Goal: Task Accomplishment & Management: Use online tool/utility

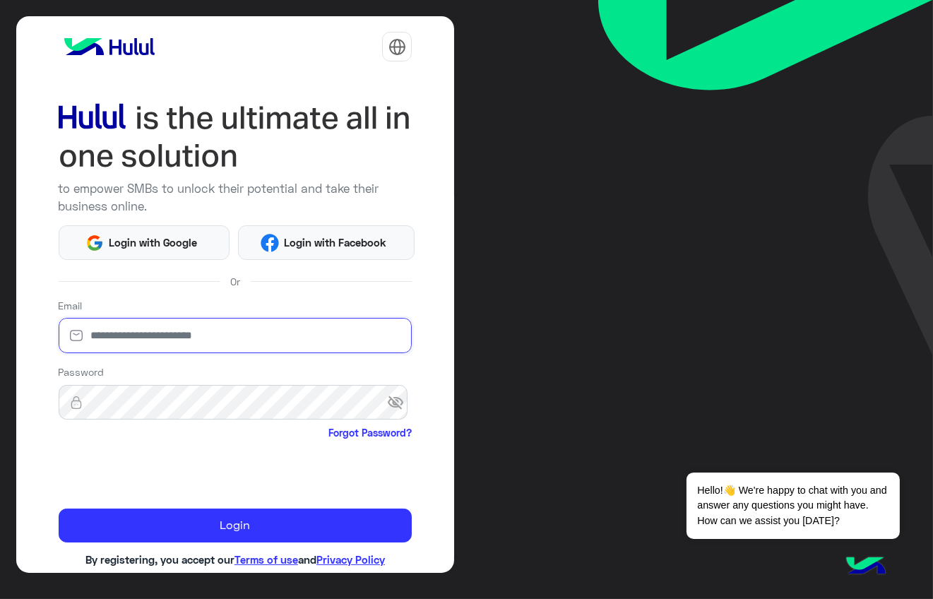
click at [174, 340] on input "email" at bounding box center [236, 335] width 354 height 35
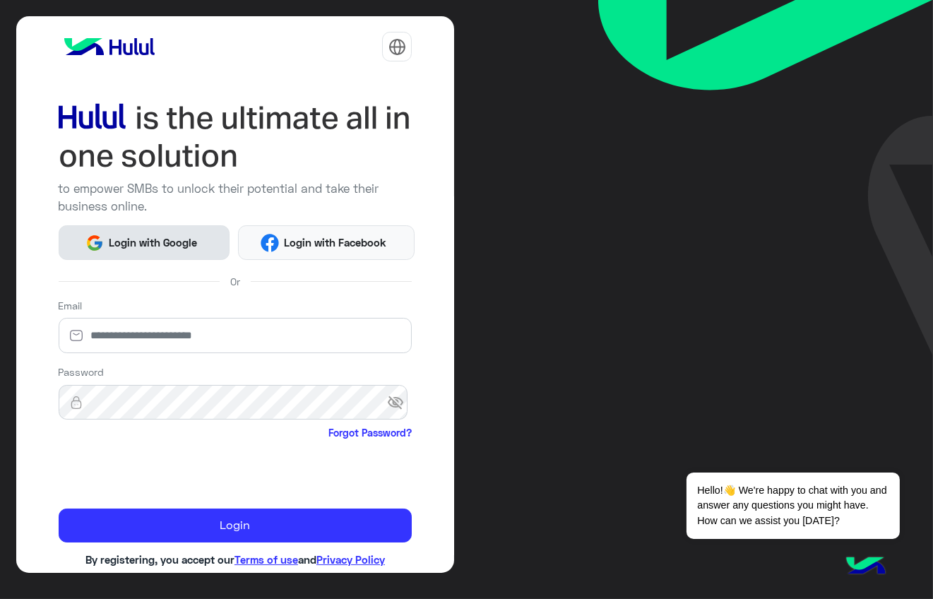
click at [143, 248] on button "Login with Google" at bounding box center [145, 242] width 172 height 35
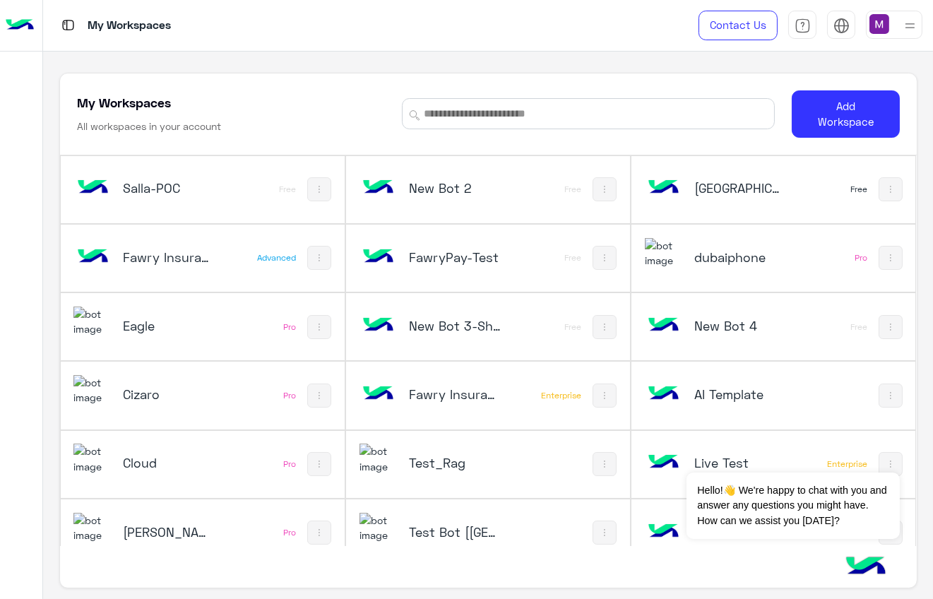
scroll to position [18, 0]
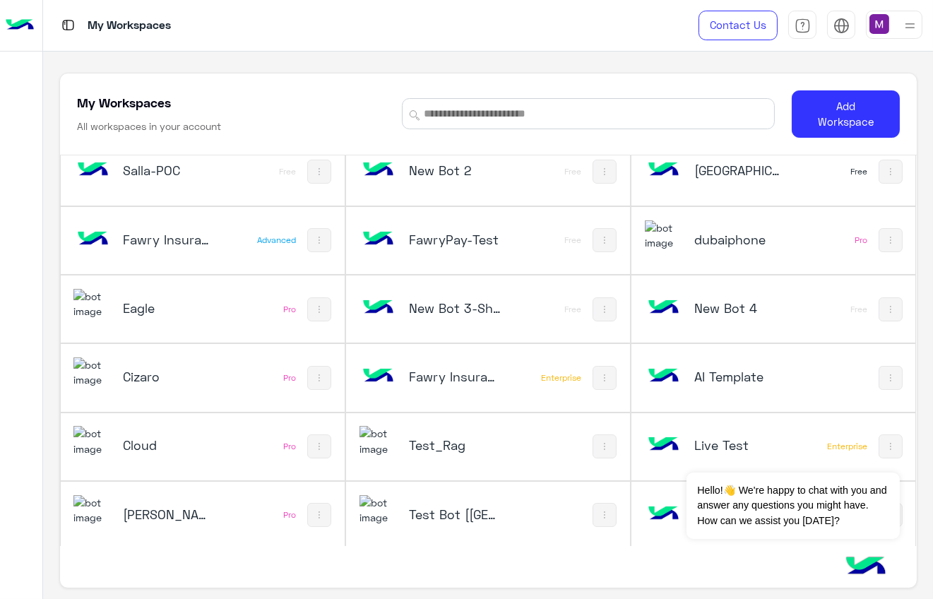
click at [449, 448] on h5 "Test_Rag" at bounding box center [455, 444] width 92 height 17
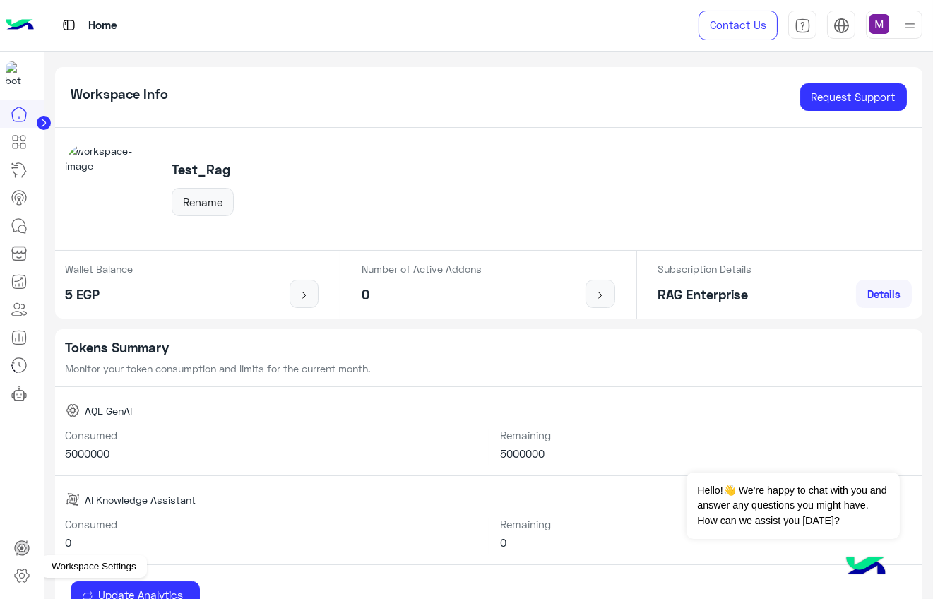
click at [20, 569] on icon at bounding box center [22, 575] width 14 height 13
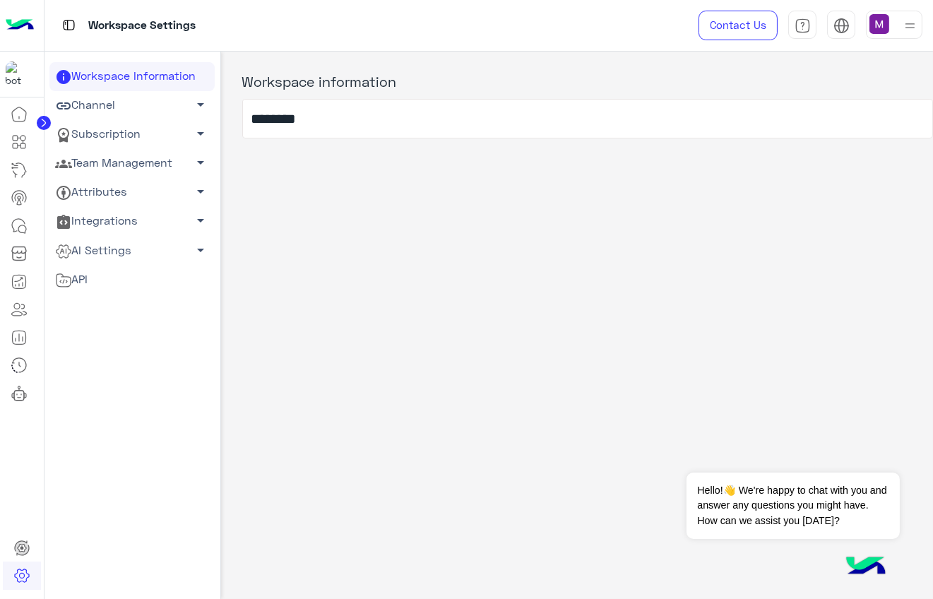
click at [123, 251] on link "AI Settings arrow_drop_down" at bounding box center [131, 250] width 165 height 29
click at [116, 274] on link "Conversational AI Models" at bounding box center [131, 277] width 165 height 25
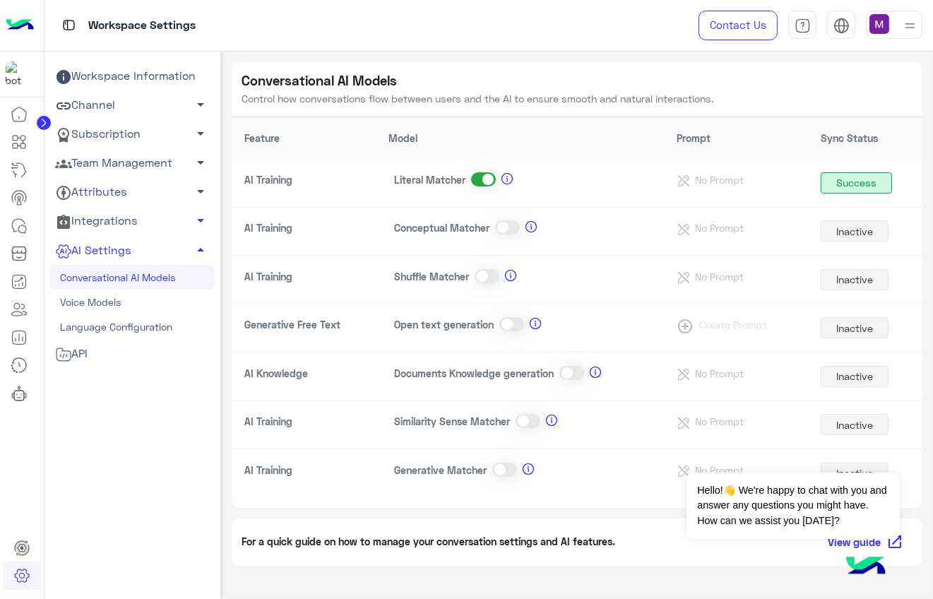
click at [482, 184] on span at bounding box center [483, 179] width 25 height 14
click at [110, 137] on link "Subscription arrow_drop_down" at bounding box center [131, 134] width 165 height 29
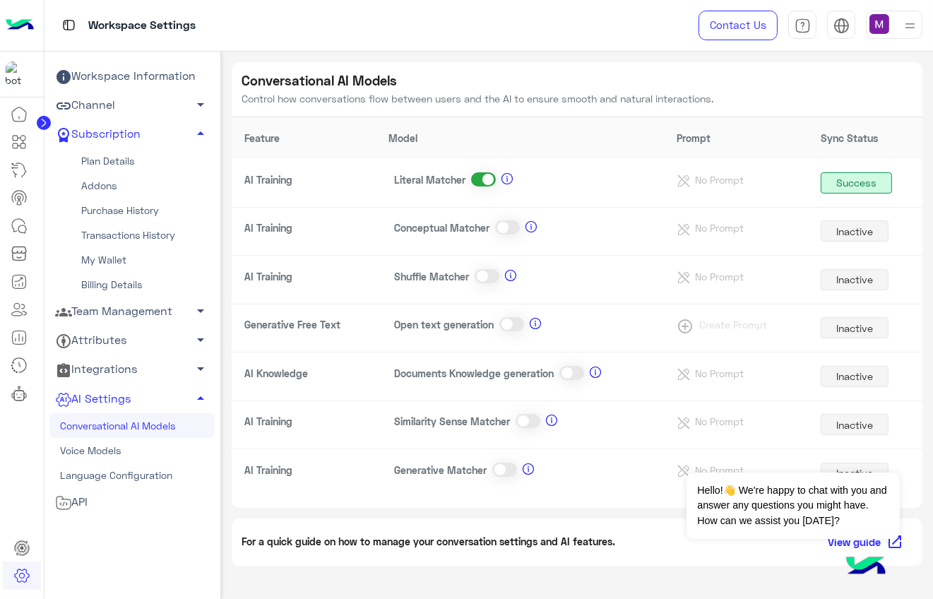
click at [140, 306] on link "Team Management arrow_drop_down" at bounding box center [131, 311] width 165 height 29
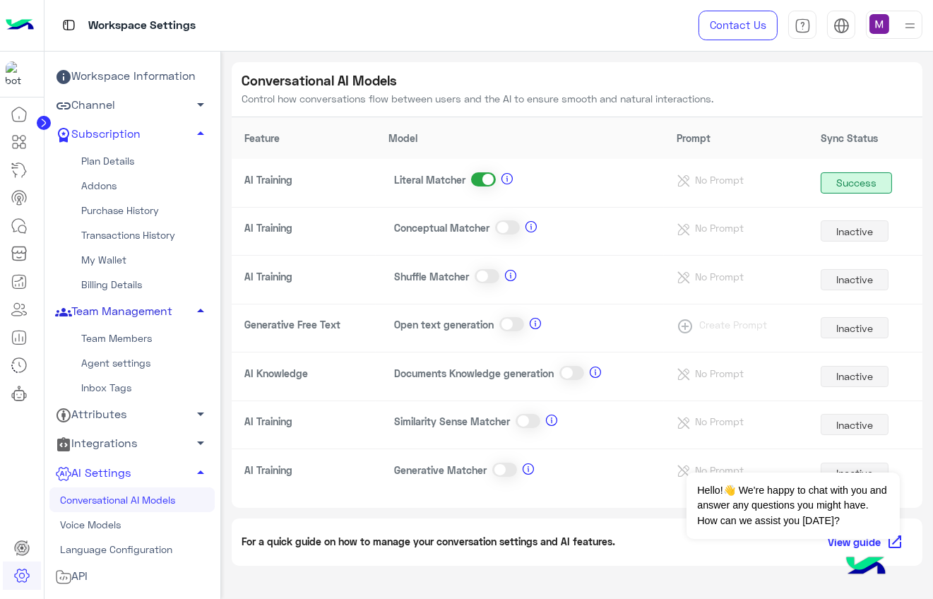
click at [140, 306] on link "Team Management arrow_drop_up" at bounding box center [131, 311] width 165 height 29
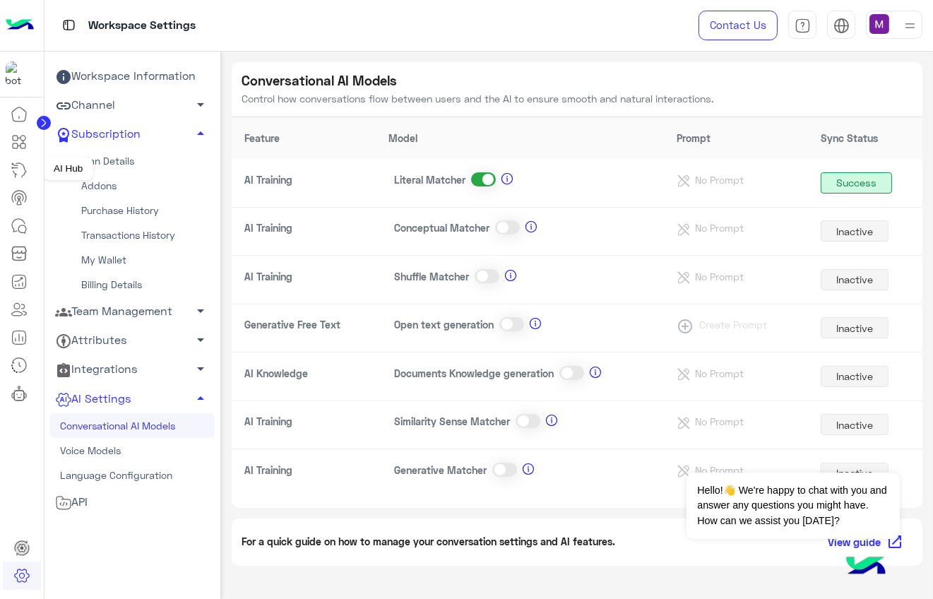
click at [16, 169] on icon at bounding box center [19, 170] width 17 height 17
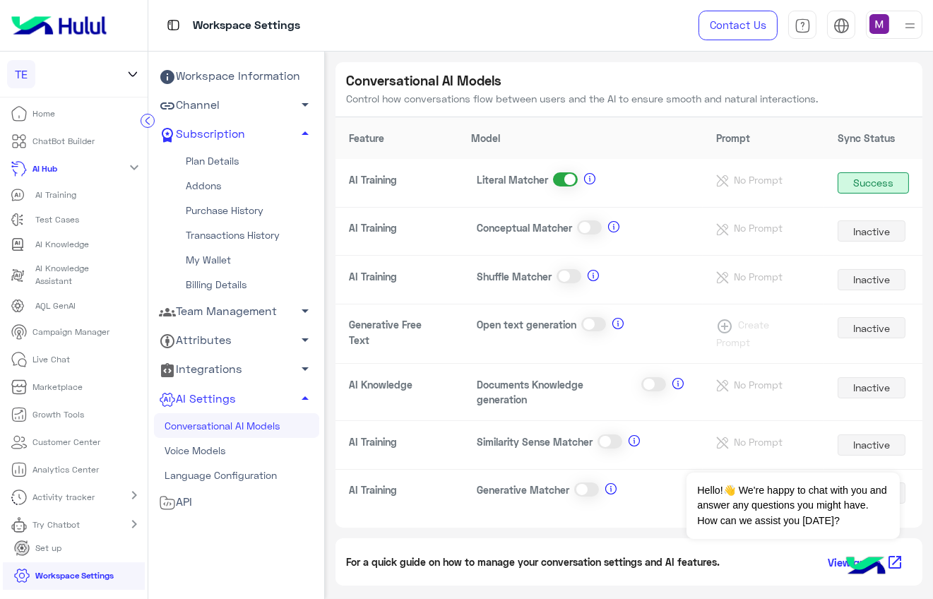
click at [66, 197] on p "AI Training" at bounding box center [55, 194] width 41 height 13
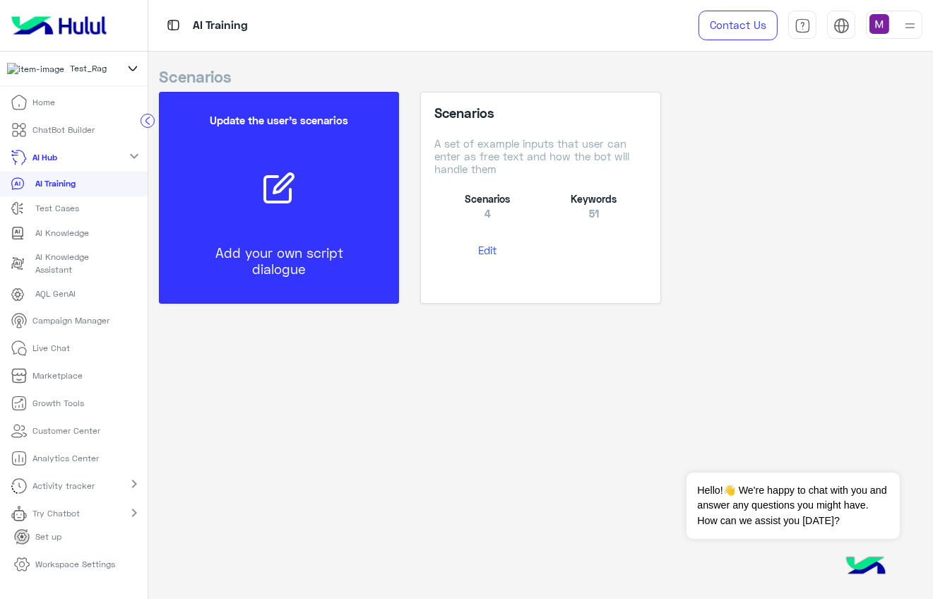
click at [484, 252] on button "Edit" at bounding box center [487, 250] width 106 height 26
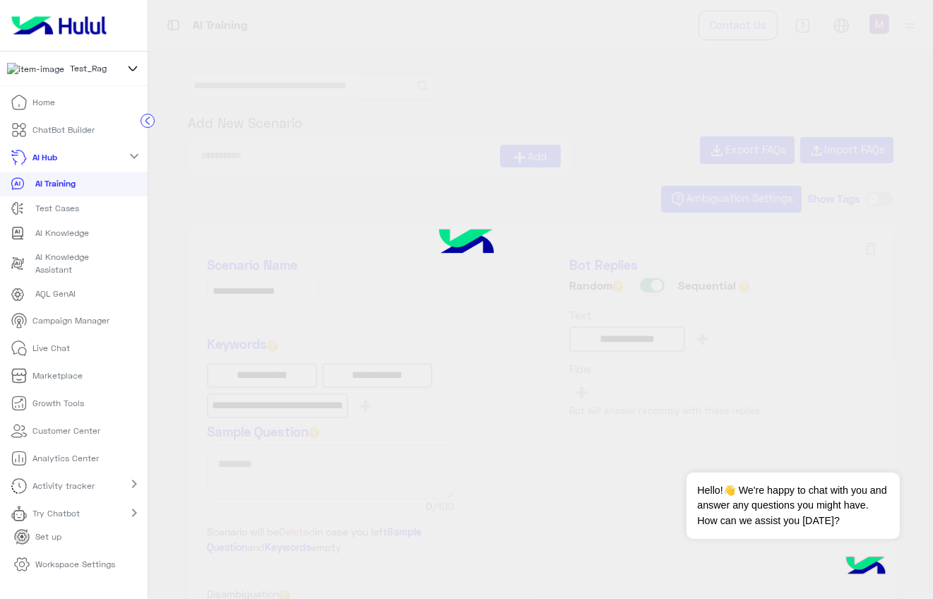
type input "**********"
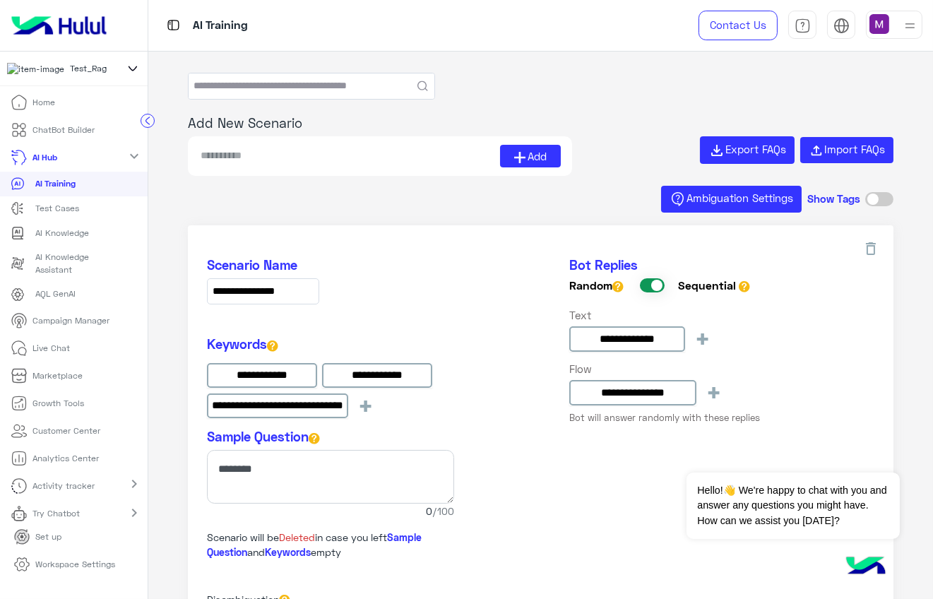
type input "**********"
click at [865, 249] on icon at bounding box center [870, 248] width 17 height 17
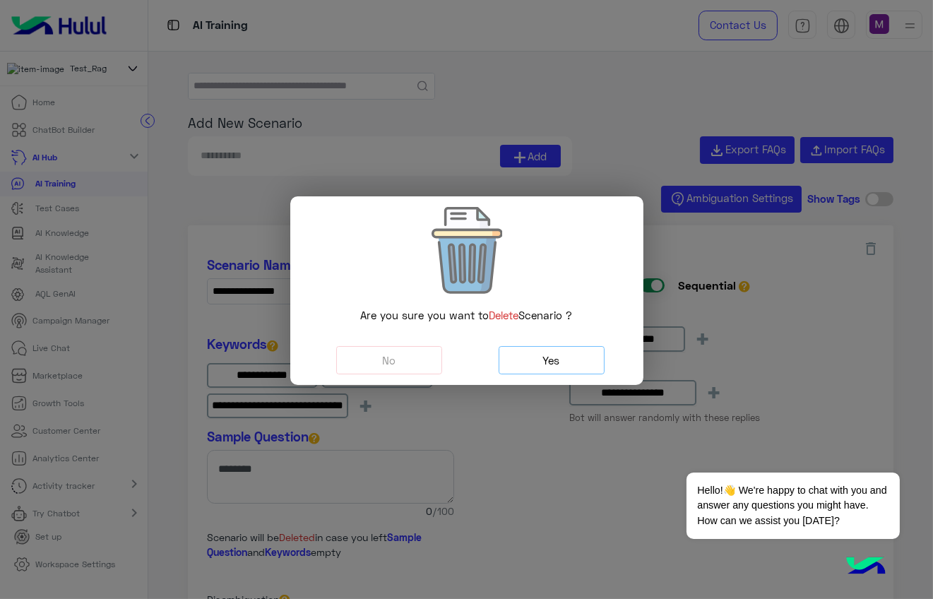
click at [563, 363] on button "Yes" at bounding box center [551, 360] width 106 height 29
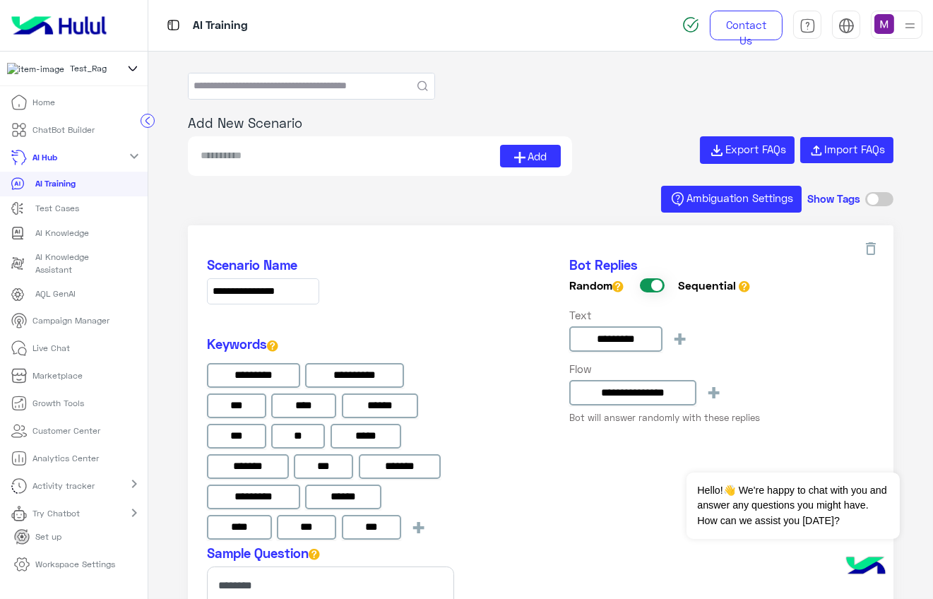
click at [328, 200] on div "Ambiguation Settings Show Tags" at bounding box center [541, 202] width 706 height 21
click at [77, 136] on p "ChatBot Builder" at bounding box center [64, 130] width 62 height 13
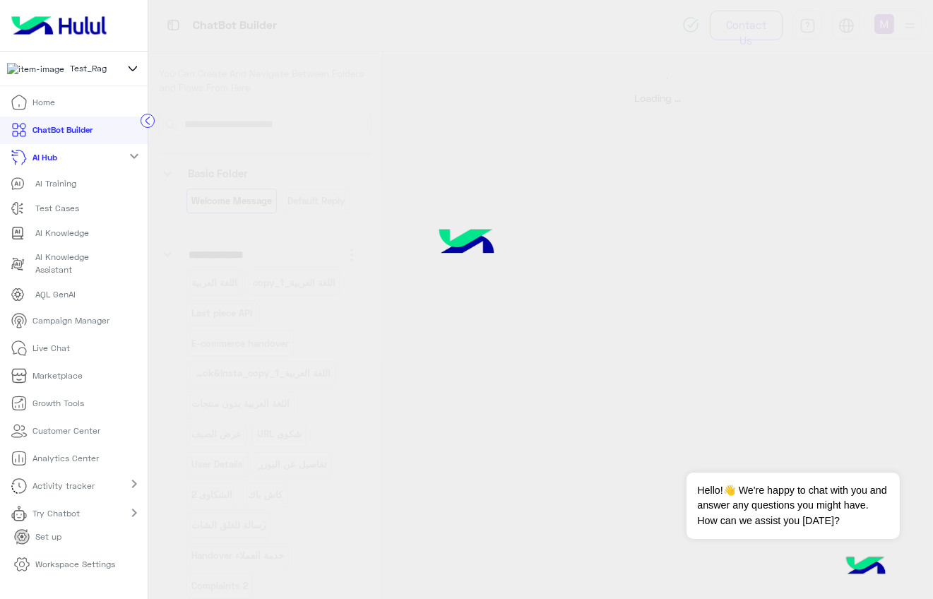
select select "*"
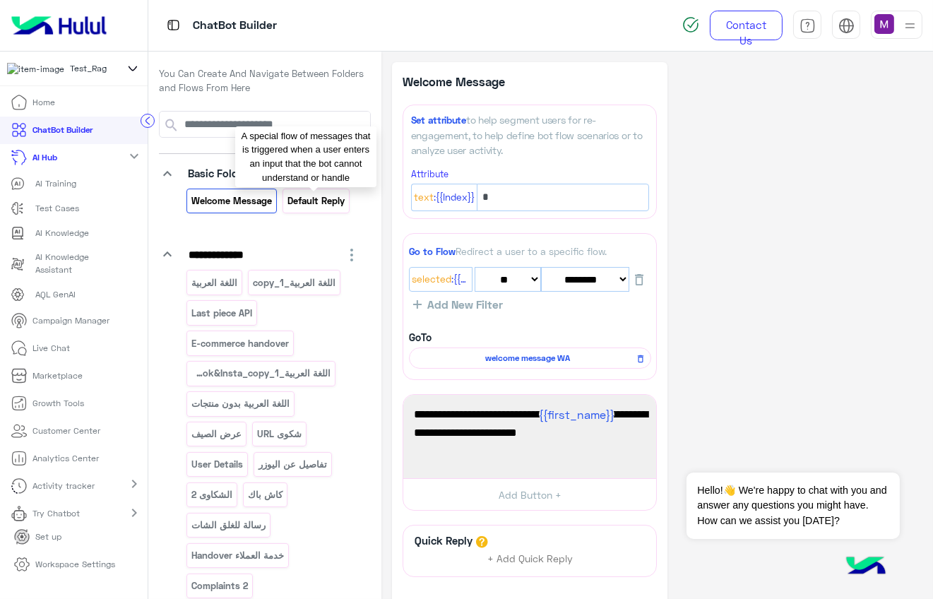
click at [313, 201] on p "Default reply" at bounding box center [315, 201] width 59 height 16
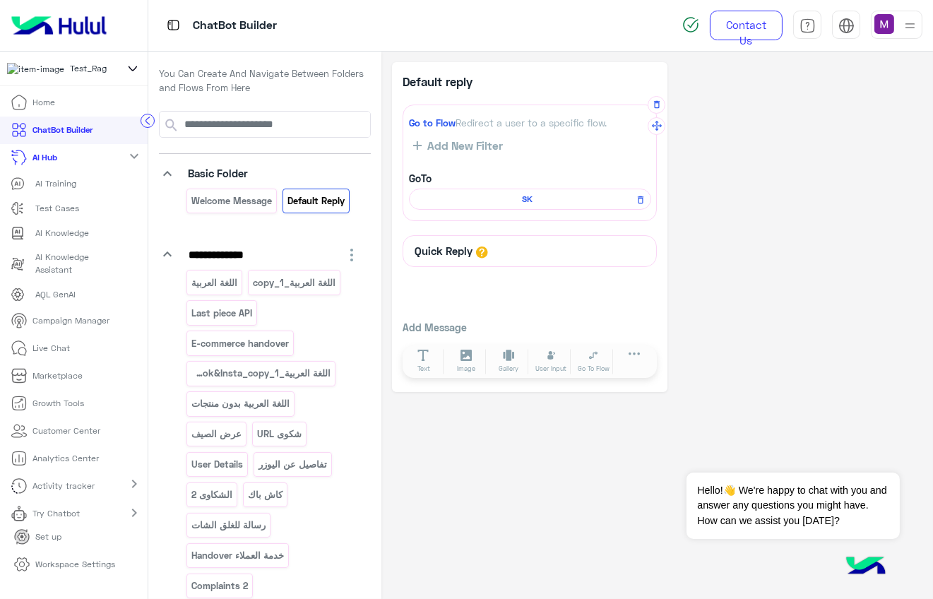
click at [492, 198] on span "SK" at bounding box center [527, 199] width 222 height 13
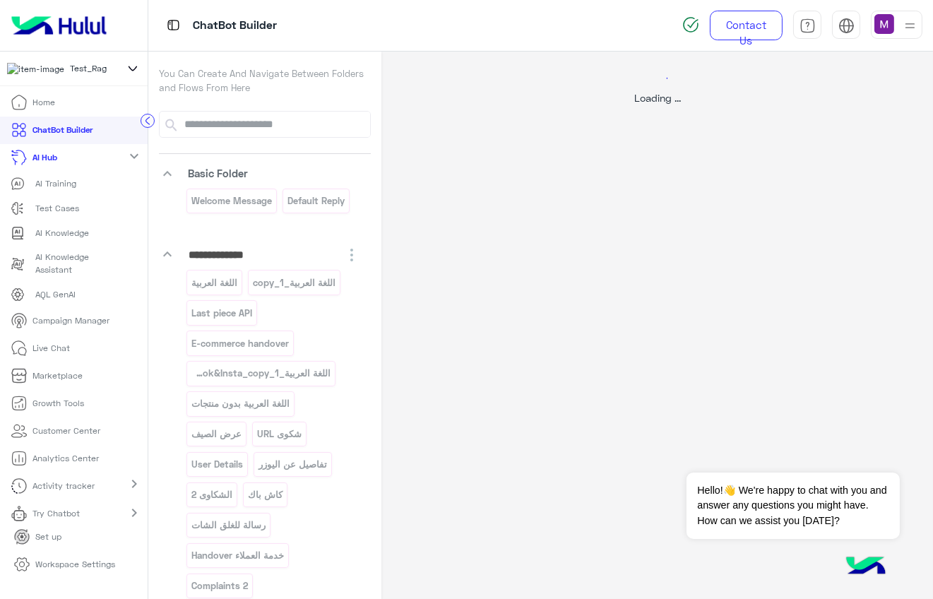
select select "****"
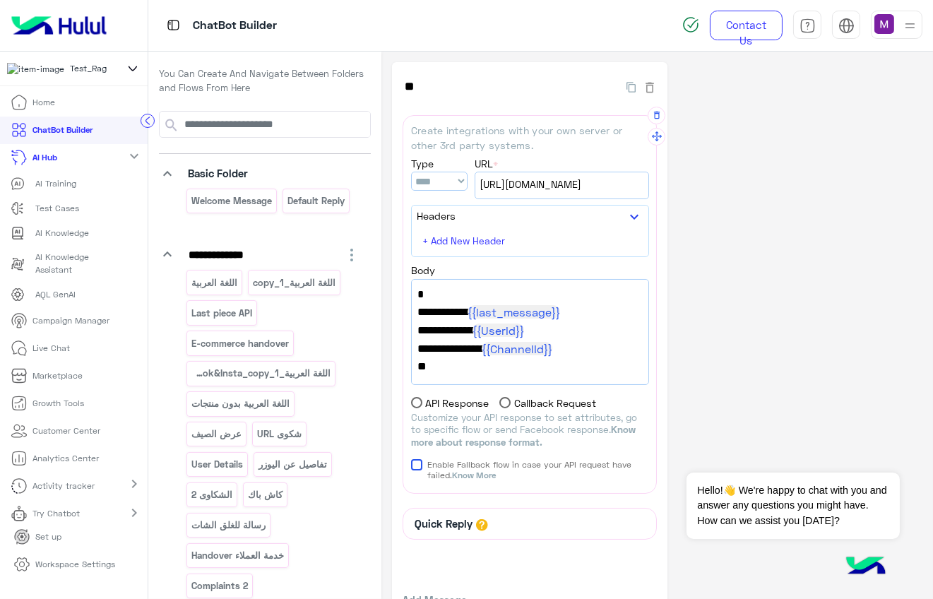
click at [540, 181] on span "[URL][DOMAIN_NAME]" at bounding box center [561, 184] width 164 height 16
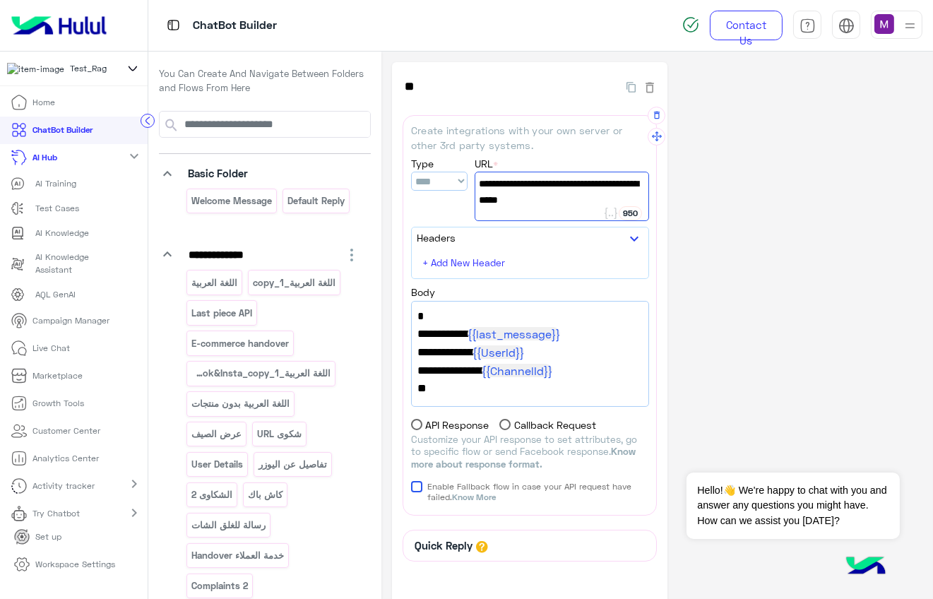
drag, startPoint x: 566, startPoint y: 200, endPoint x: 479, endPoint y: 190, distance: 87.5
click at [479, 190] on span "[URL][DOMAIN_NAME]" at bounding box center [562, 184] width 166 height 16
